Goal: Task Accomplishment & Management: Manage account settings

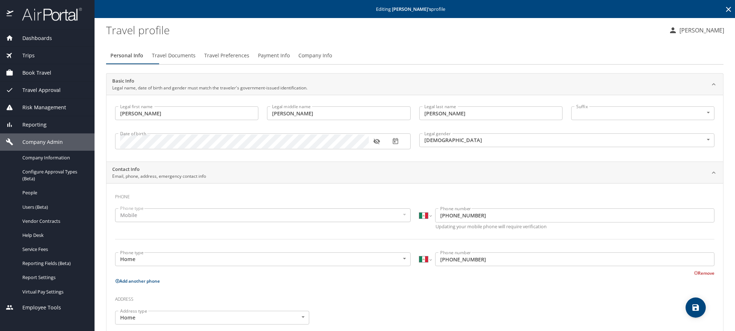
select select "MX"
click at [726, 8] on icon at bounding box center [728, 9] width 5 height 5
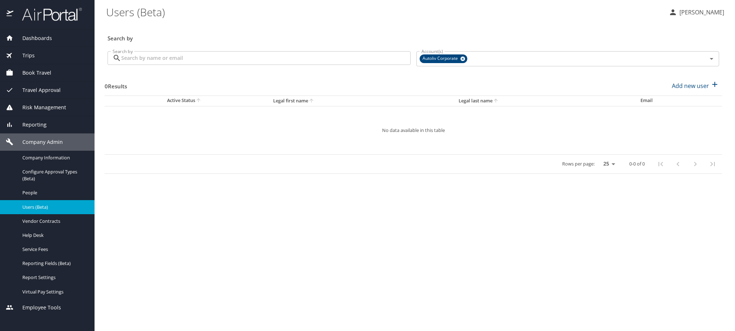
click at [264, 65] on input "Search by" at bounding box center [265, 58] width 289 height 14
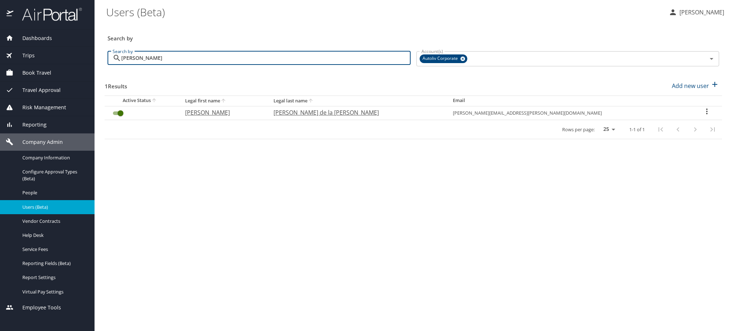
type input "[PERSON_NAME]"
click at [702, 116] on icon "User Search Table" at bounding box center [706, 111] width 9 height 9
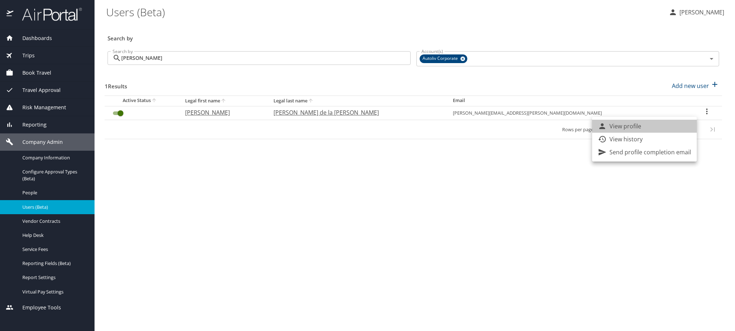
click at [667, 132] on li "View profile" at bounding box center [644, 126] width 105 height 13
select select "US"
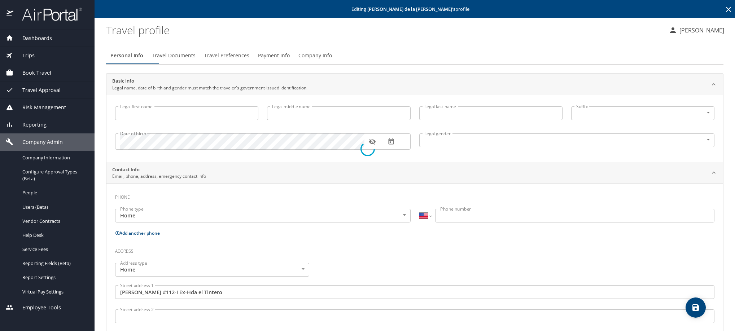
type input "[PERSON_NAME]"
type input "[PERSON_NAME] de la [PERSON_NAME]"
type input "[DEMOGRAPHIC_DATA]"
type input "[PERSON_NAME]"
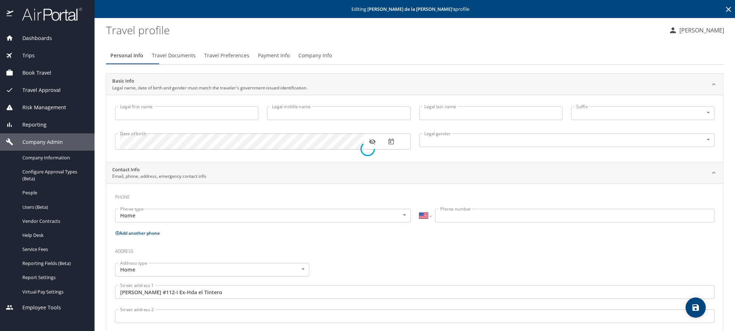
type input "[PERSON_NAME]"
select select "MX"
type input "[PHONE_NUMBER]"
type input "[EMAIL_ADDRESS][DOMAIN_NAME]"
type input "[GEOGRAPHIC_DATA]"
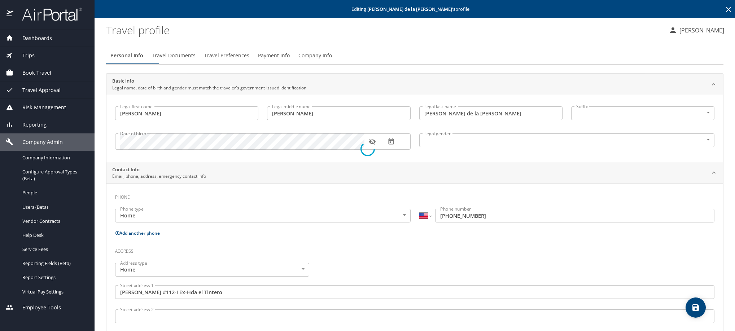
select select "MX"
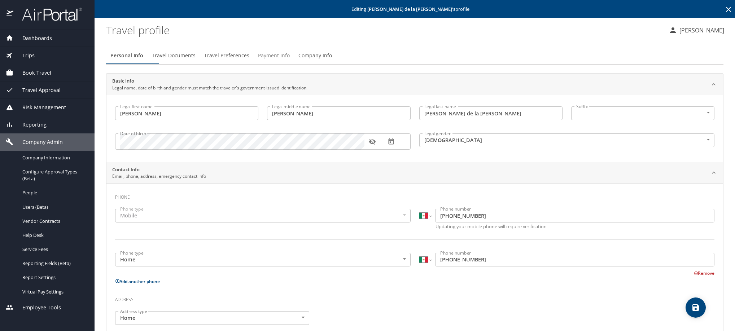
click at [290, 60] on span "Payment Info" at bounding box center [274, 55] width 32 height 9
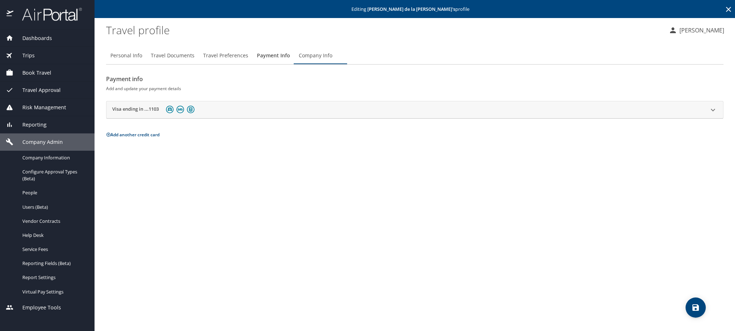
click at [129, 114] on h2 "Visa ending in ...1103" at bounding box center [135, 110] width 47 height 9
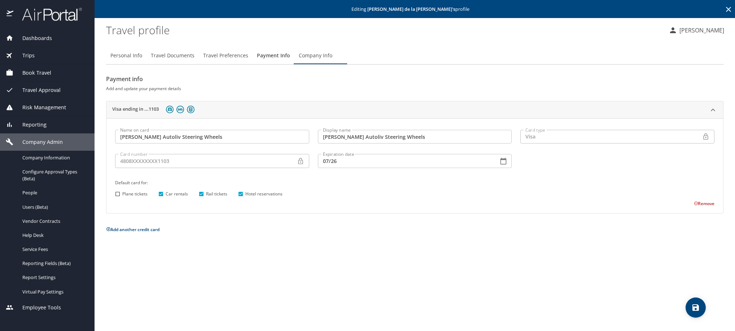
click at [118, 199] on input "Plane tickets" at bounding box center [117, 193] width 9 height 9
checkbox input "true"
click at [691, 312] on icon "save" at bounding box center [695, 307] width 9 height 9
